Goal: Task Accomplishment & Management: Use online tool/utility

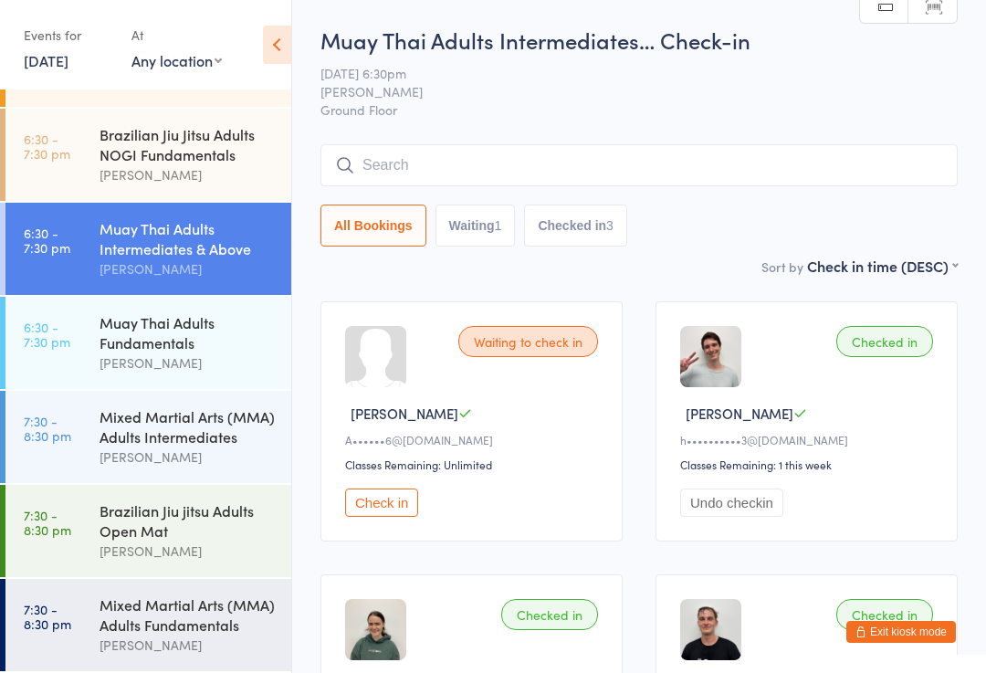
scroll to position [1078, 0]
click at [216, 434] on div "Mixed Martial Arts (MMA) Adults Intermediates" at bounding box center [187, 426] width 176 height 40
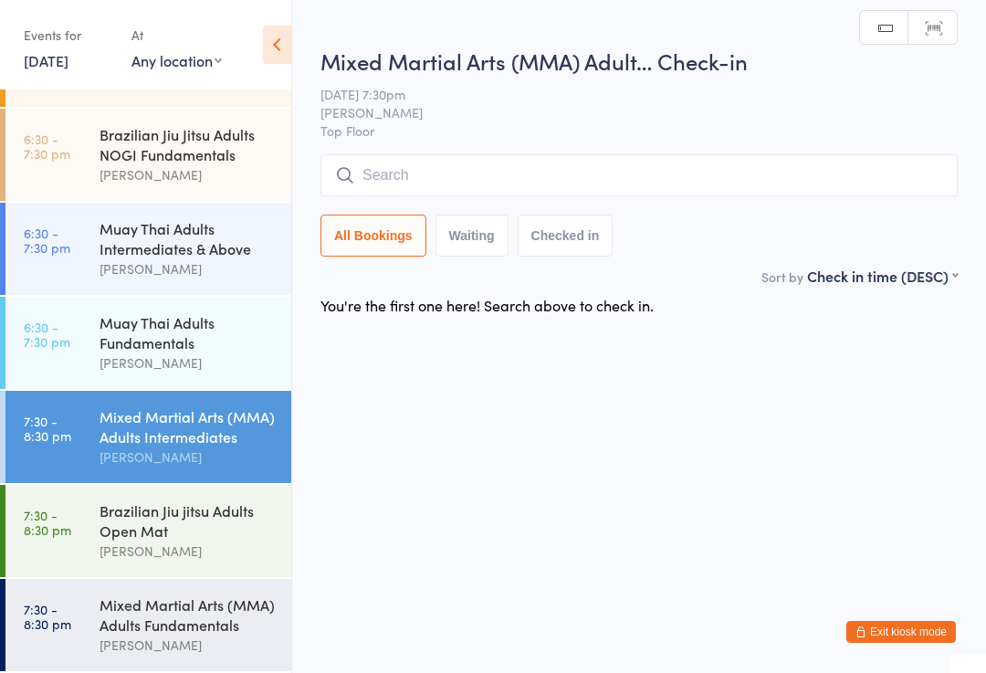
click at [186, 633] on div "Mixed Martial Arts (MMA) Adults Fundamentals" at bounding box center [187, 614] width 176 height 40
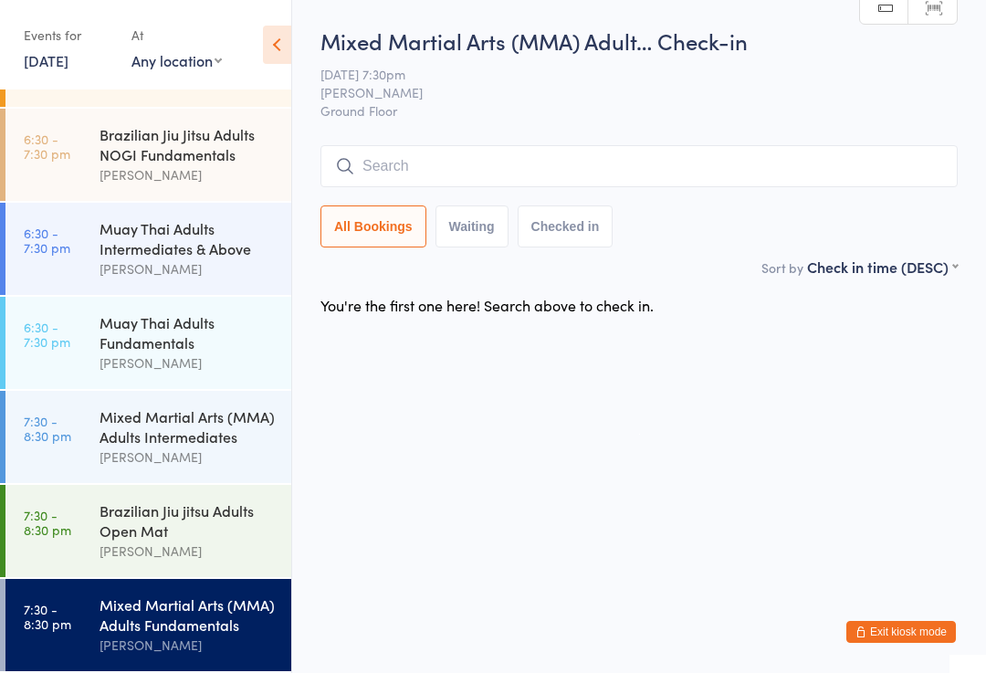
click at [209, 424] on div "Mixed Martial Arts (MMA) Adults Intermediates" at bounding box center [187, 426] width 176 height 40
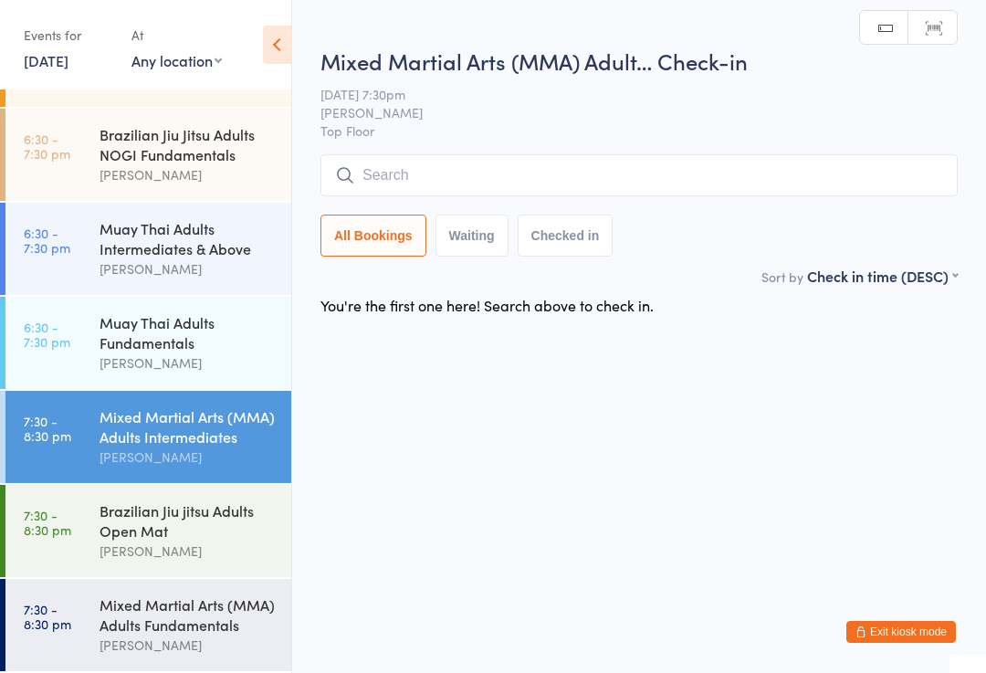
click at [164, 616] on div "Mixed Martial Arts (MMA) Adults Fundamentals" at bounding box center [187, 614] width 176 height 40
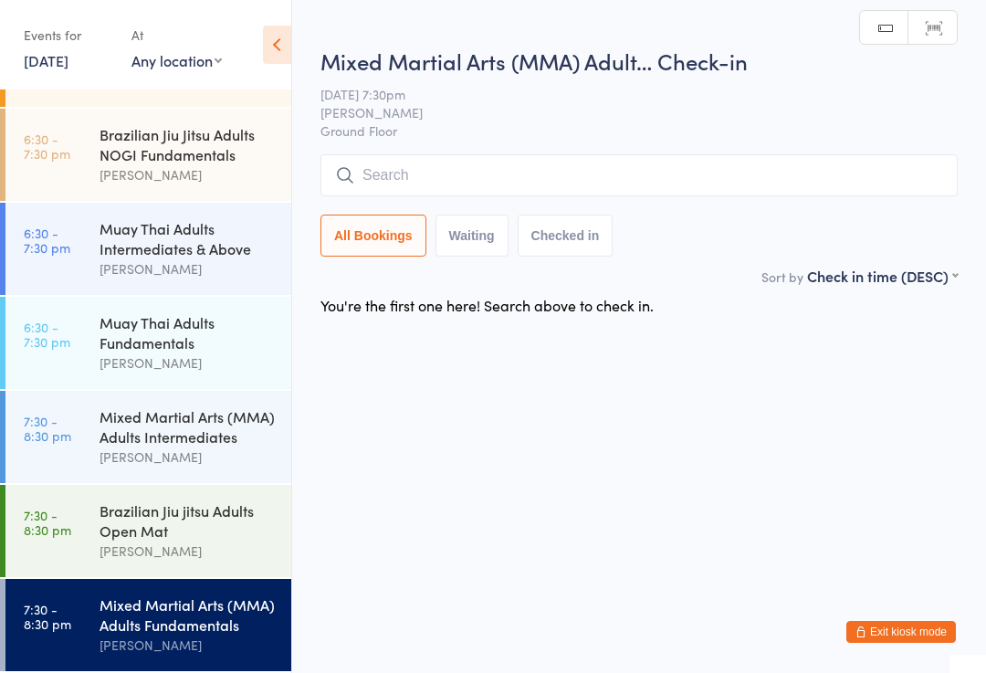
click at [575, 183] on input "search" at bounding box center [638, 175] width 637 height 42
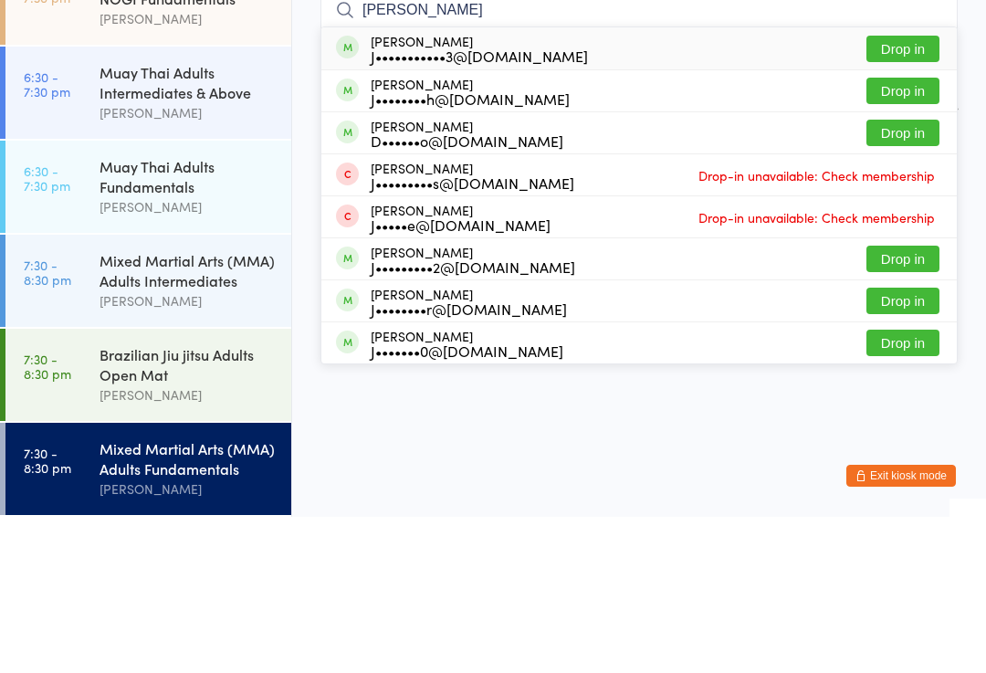
type input "[PERSON_NAME]"
click at [923, 192] on button "Drop in" at bounding box center [902, 205] width 73 height 26
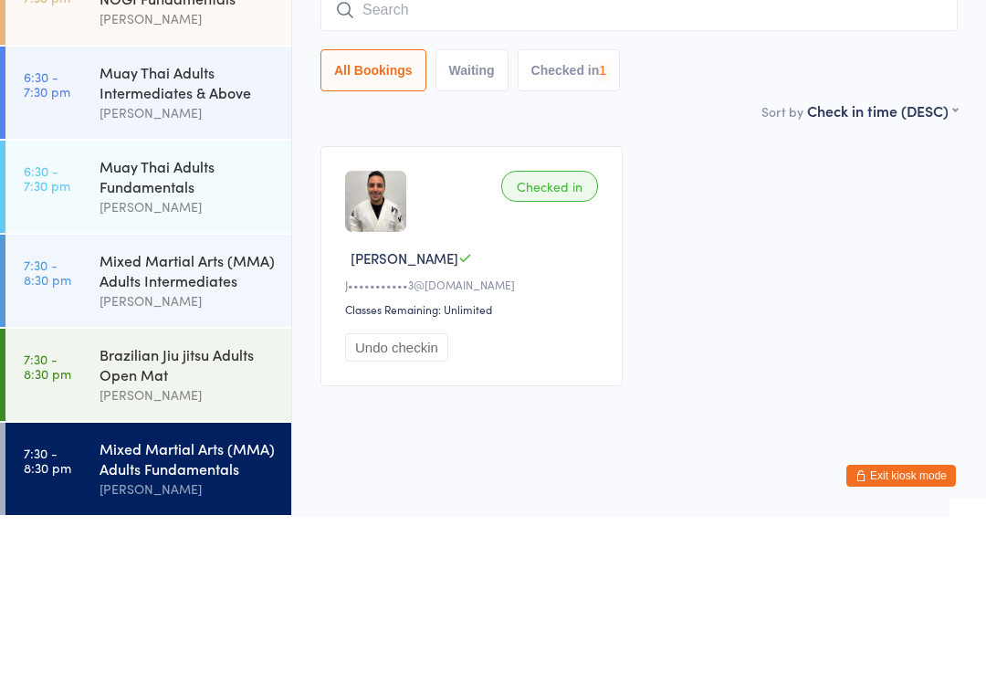
scroll to position [19, 0]
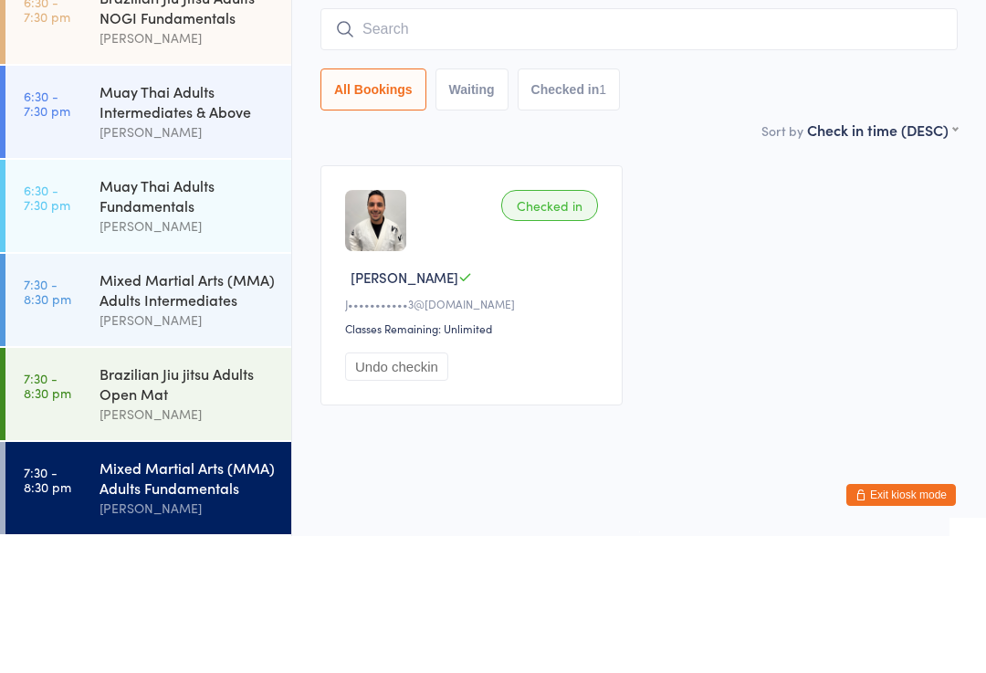
click at [425, 145] on input "search" at bounding box center [638, 166] width 637 height 42
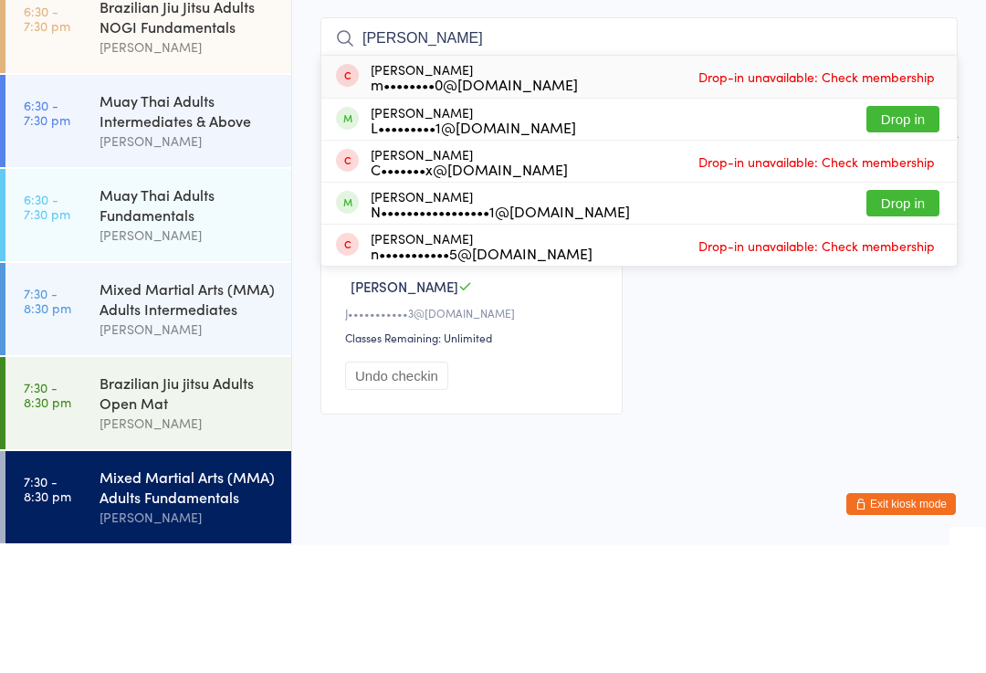
type input "[PERSON_NAME]"
click at [921, 318] on button "Drop in" at bounding box center [902, 331] width 73 height 26
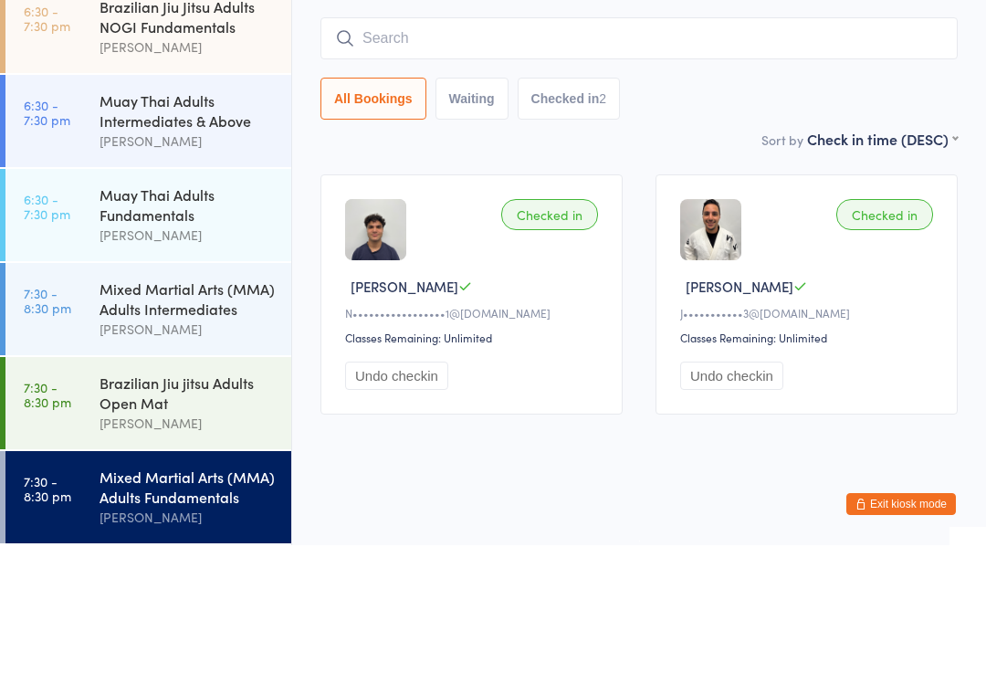
click at [698, 109] on div "Mixed Martial Arts (MMA) Adult… Check-in [DATE] 7:30pm [PERSON_NAME] Ground Flo…" at bounding box center [638, 141] width 637 height 231
